Goal: Transaction & Acquisition: Purchase product/service

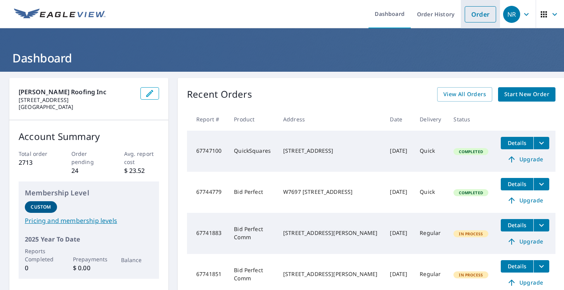
click at [478, 23] on li "Order" at bounding box center [480, 14] width 39 height 28
click at [477, 15] on link "Order" at bounding box center [480, 14] width 31 height 16
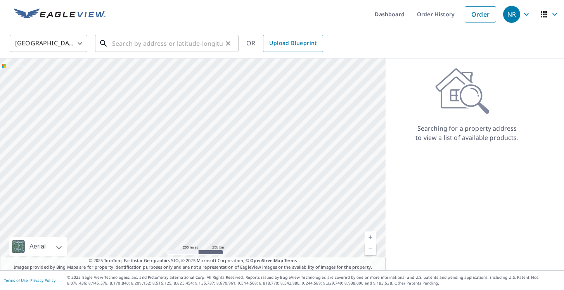
click at [154, 45] on input "text" at bounding box center [167, 44] width 111 height 22
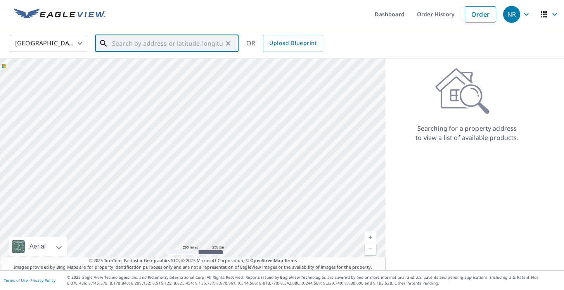
click at [153, 47] on input "text" at bounding box center [167, 44] width 111 height 22
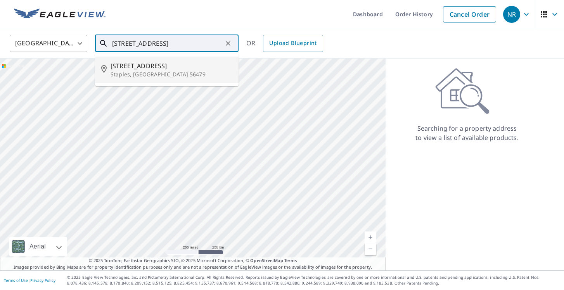
click at [126, 71] on p "Staples, [GEOGRAPHIC_DATA] 56479" at bounding box center [172, 75] width 122 height 8
type input "[STREET_ADDRESS]"
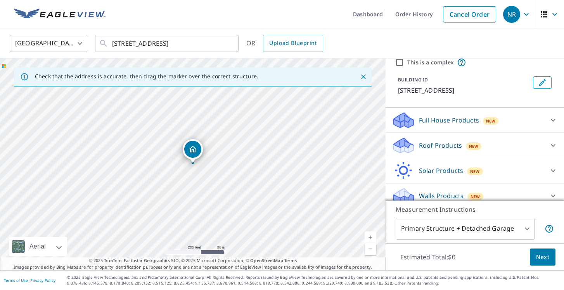
scroll to position [39, 0]
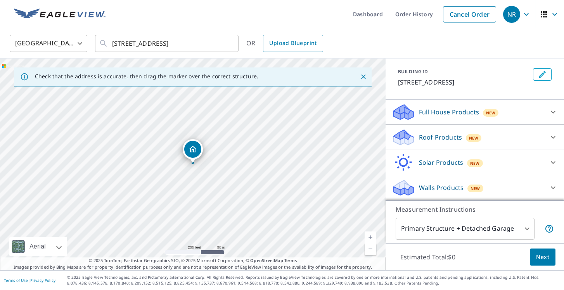
click at [510, 140] on div "Roof Products New" at bounding box center [468, 137] width 152 height 18
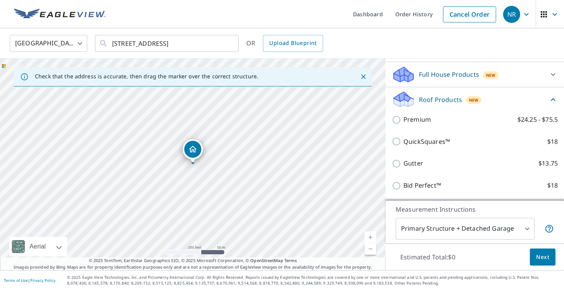
scroll to position [82, 0]
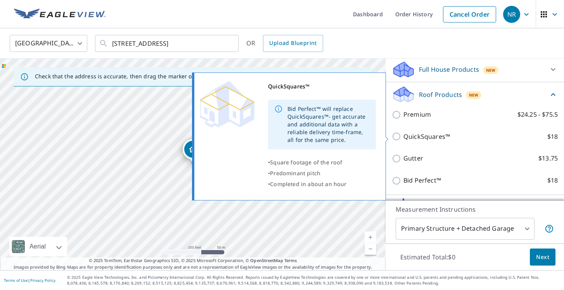
click at [398, 139] on input "QuickSquares™ $18" at bounding box center [398, 136] width 12 height 9
checkbox input "true"
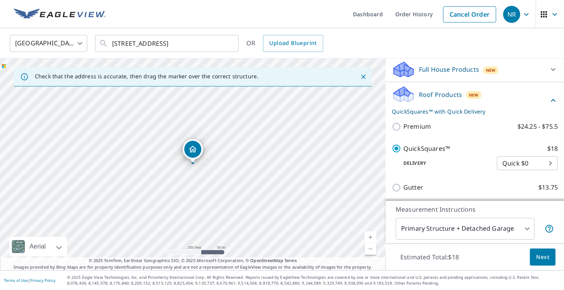
click at [544, 255] on span "Next" at bounding box center [542, 258] width 13 height 10
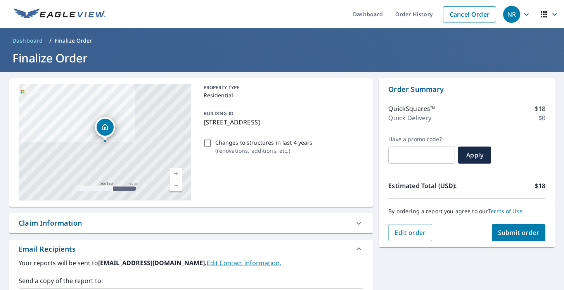
click at [511, 230] on span "Submit order" at bounding box center [519, 233] width 42 height 9
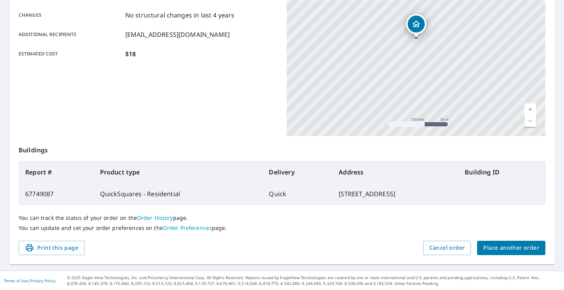
scroll to position [166, 0]
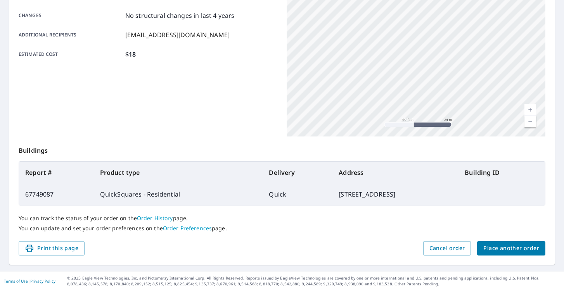
drag, startPoint x: 450, startPoint y: 42, endPoint x: 520, endPoint y: 93, distance: 86.2
click at [520, 93] on div "[STREET_ADDRESS]" at bounding box center [416, 40] width 259 height 194
drag, startPoint x: 466, startPoint y: 115, endPoint x: 492, endPoint y: 60, distance: 60.9
click at [492, 60] on div "[STREET_ADDRESS]" at bounding box center [416, 40] width 259 height 194
drag, startPoint x: 479, startPoint y: 81, endPoint x: 453, endPoint y: 81, distance: 26.0
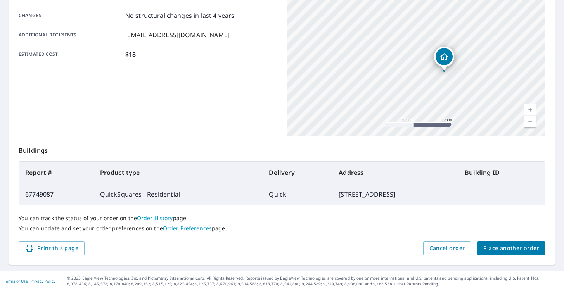
click at [453, 81] on div "[STREET_ADDRESS]" at bounding box center [416, 40] width 259 height 194
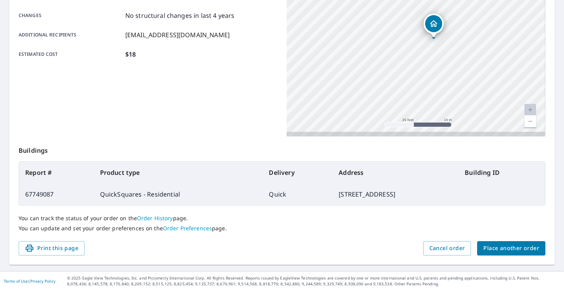
drag, startPoint x: 459, startPoint y: 84, endPoint x: 457, endPoint y: 58, distance: 26.1
click at [457, 58] on div "[STREET_ADDRESS]" at bounding box center [416, 40] width 259 height 194
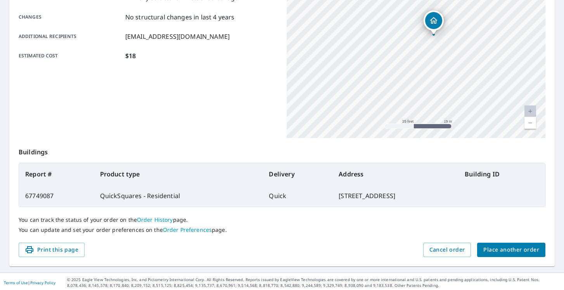
scroll to position [166, 0]
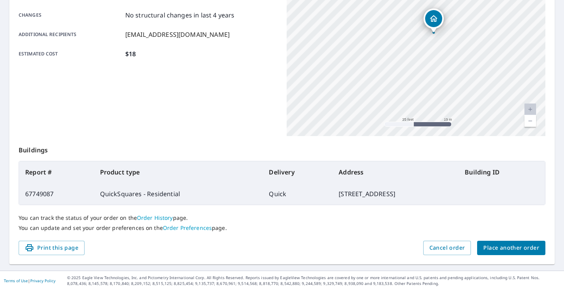
drag, startPoint x: 294, startPoint y: 193, endPoint x: 444, endPoint y: 193, distance: 149.4
click at [444, 193] on td "[STREET_ADDRESS]" at bounding box center [396, 194] width 126 height 22
copy td "[STREET_ADDRESS]"
